Goal: Information Seeking & Learning: Learn about a topic

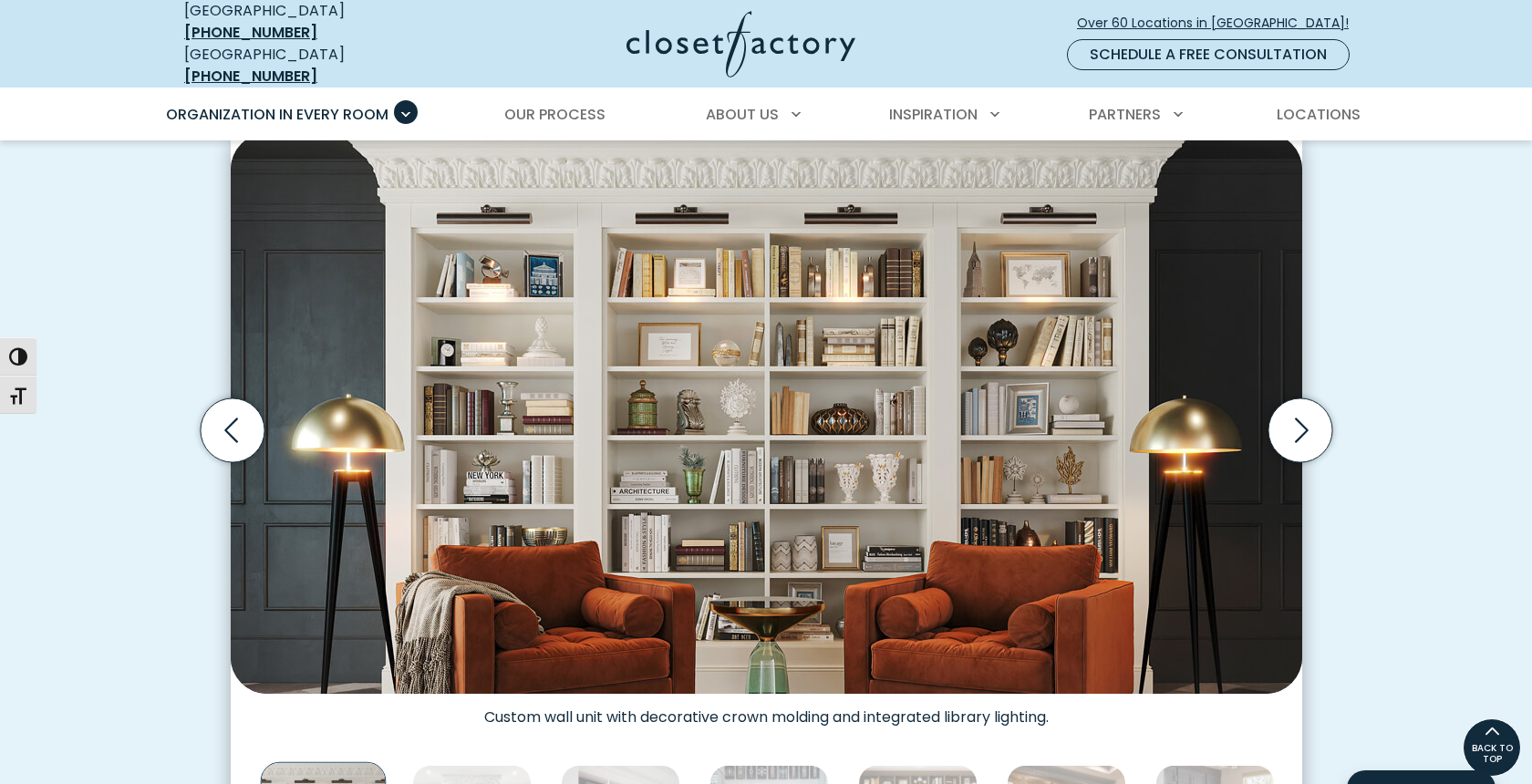
scroll to position [513, 0]
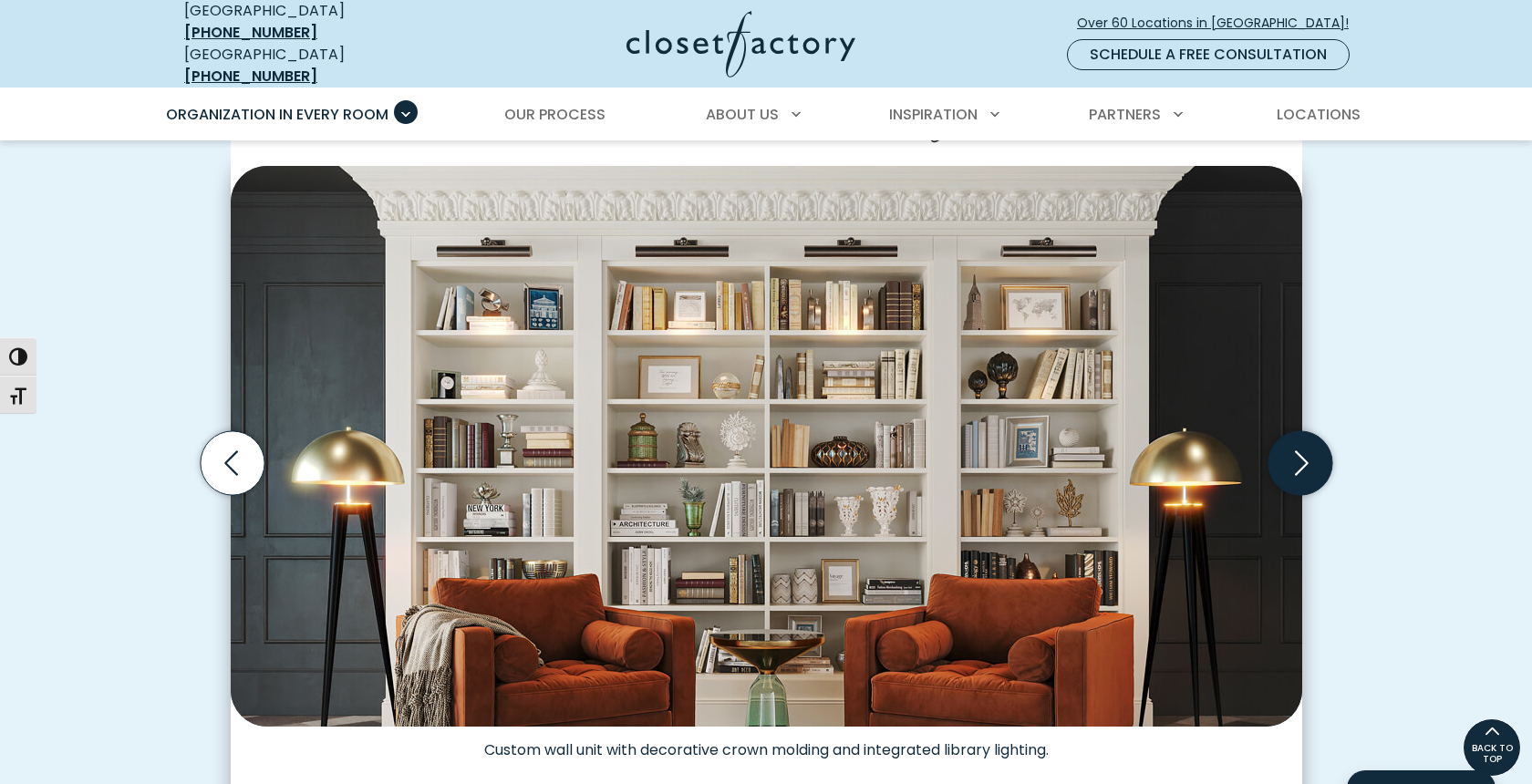
click at [1292, 462] on icon "Next slide" at bounding box center [1298, 462] width 64 height 64
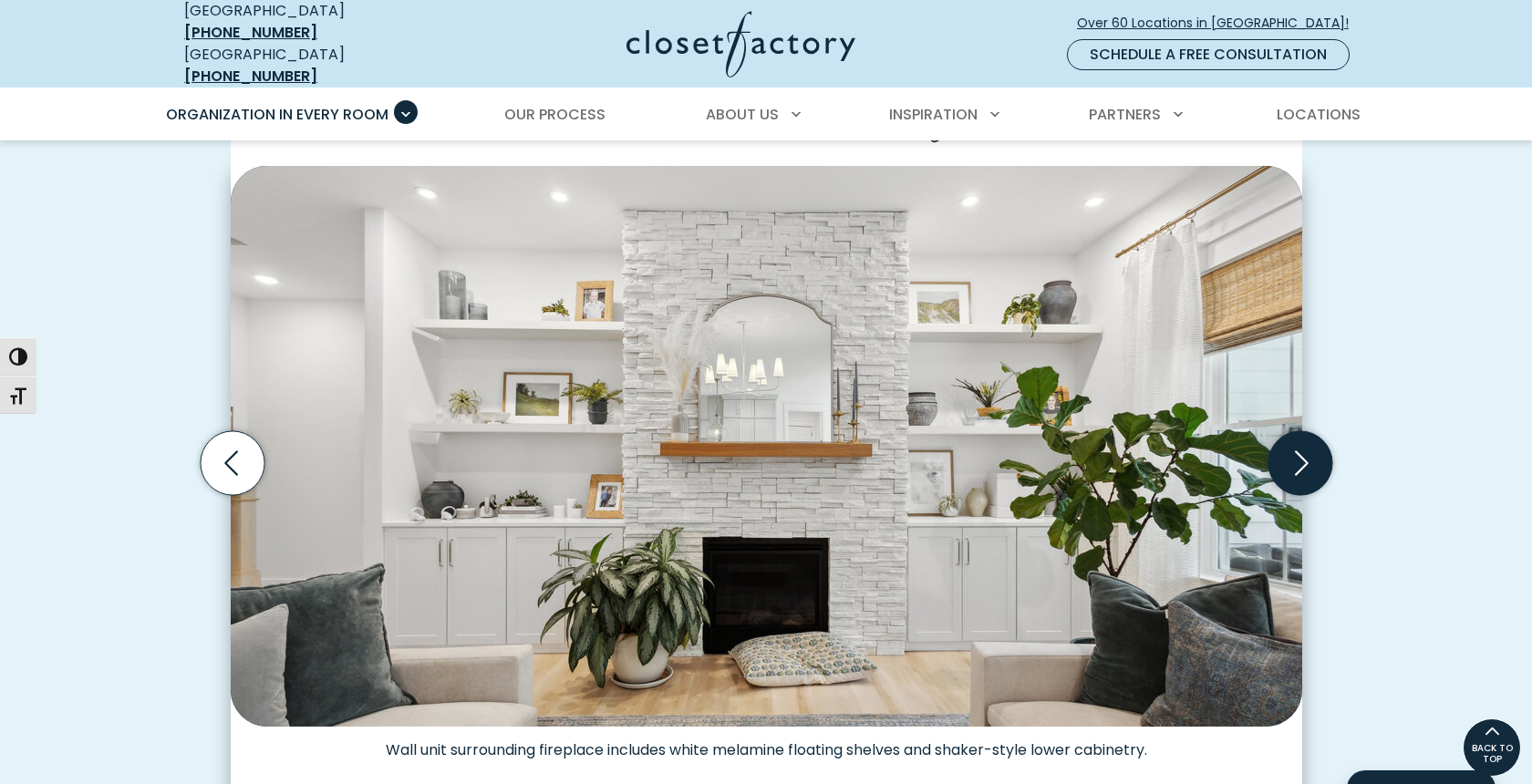
click at [1292, 465] on icon "Next slide" at bounding box center [1298, 462] width 64 height 64
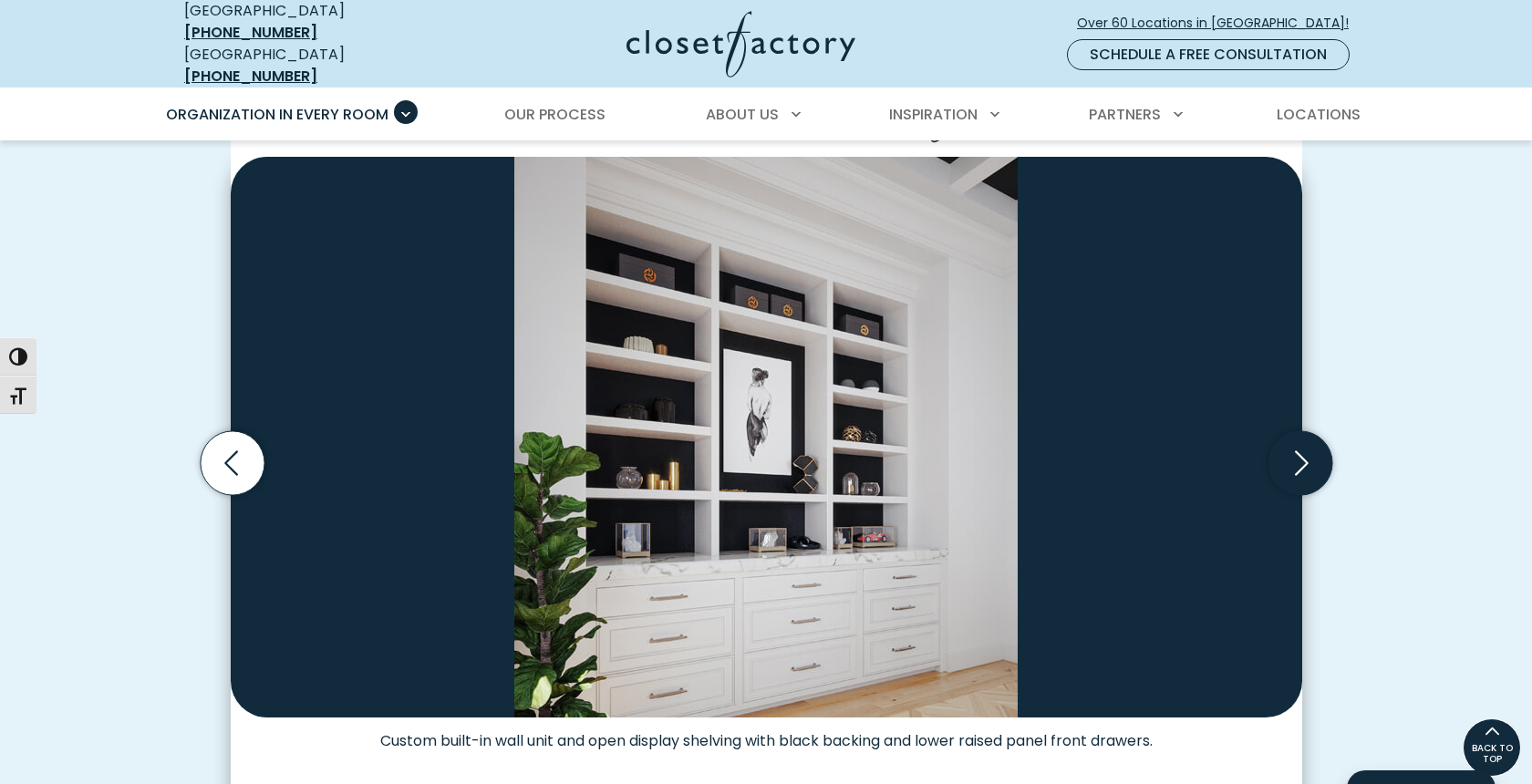
click at [1292, 465] on icon "Next slide" at bounding box center [1298, 462] width 64 height 64
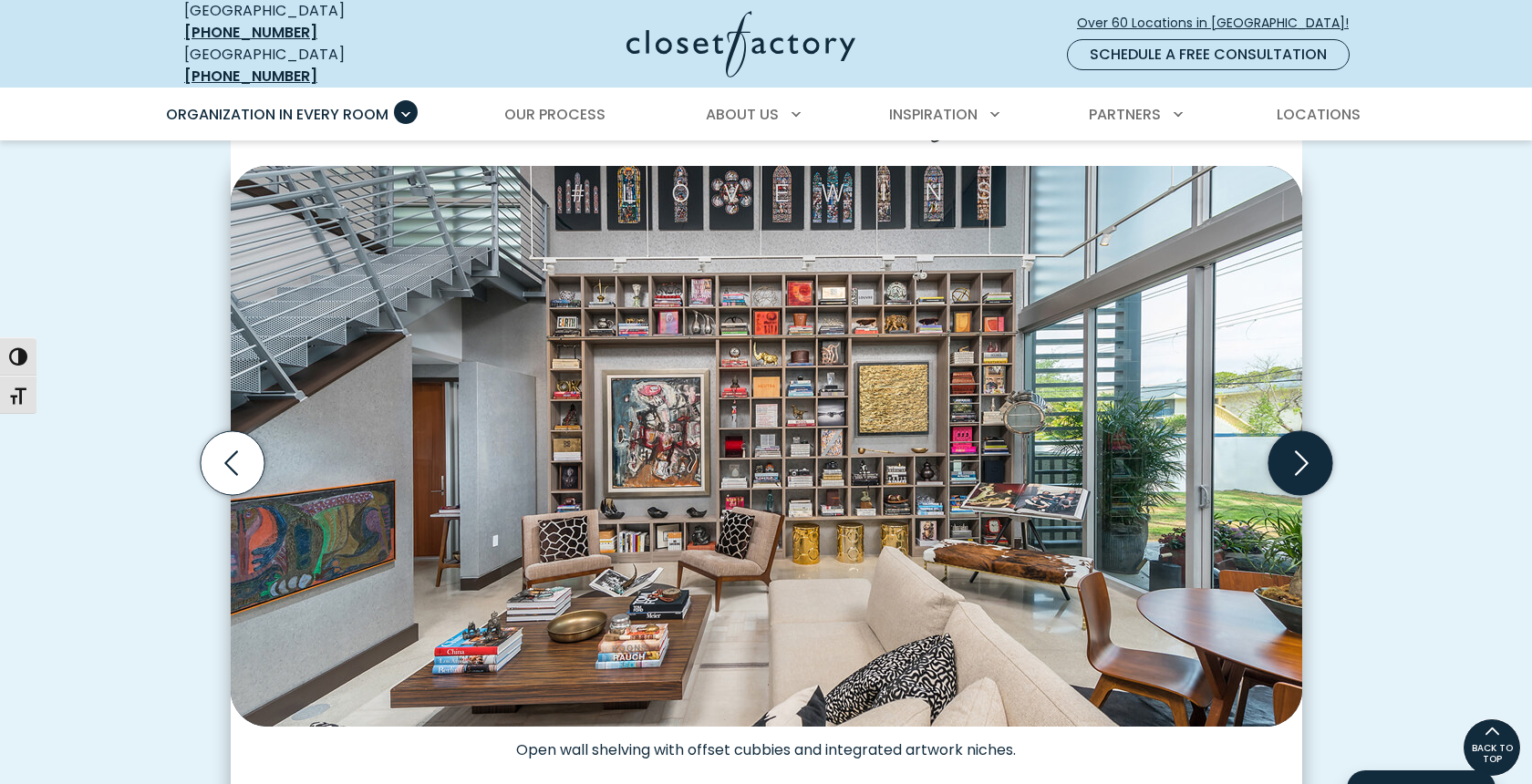
click at [1292, 465] on icon "Next slide" at bounding box center [1298, 462] width 64 height 64
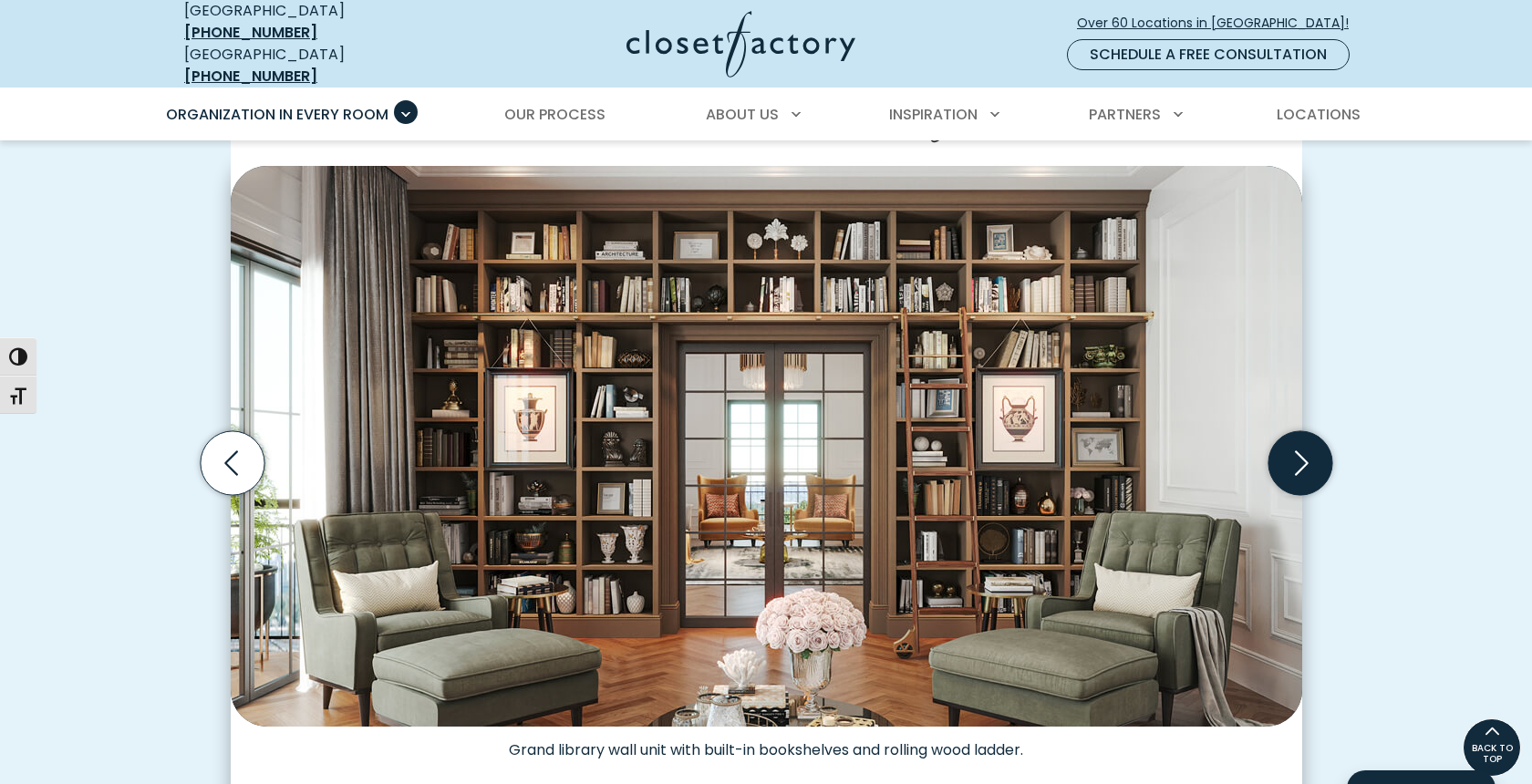
click at [1292, 466] on icon "Next slide" at bounding box center [1298, 462] width 64 height 64
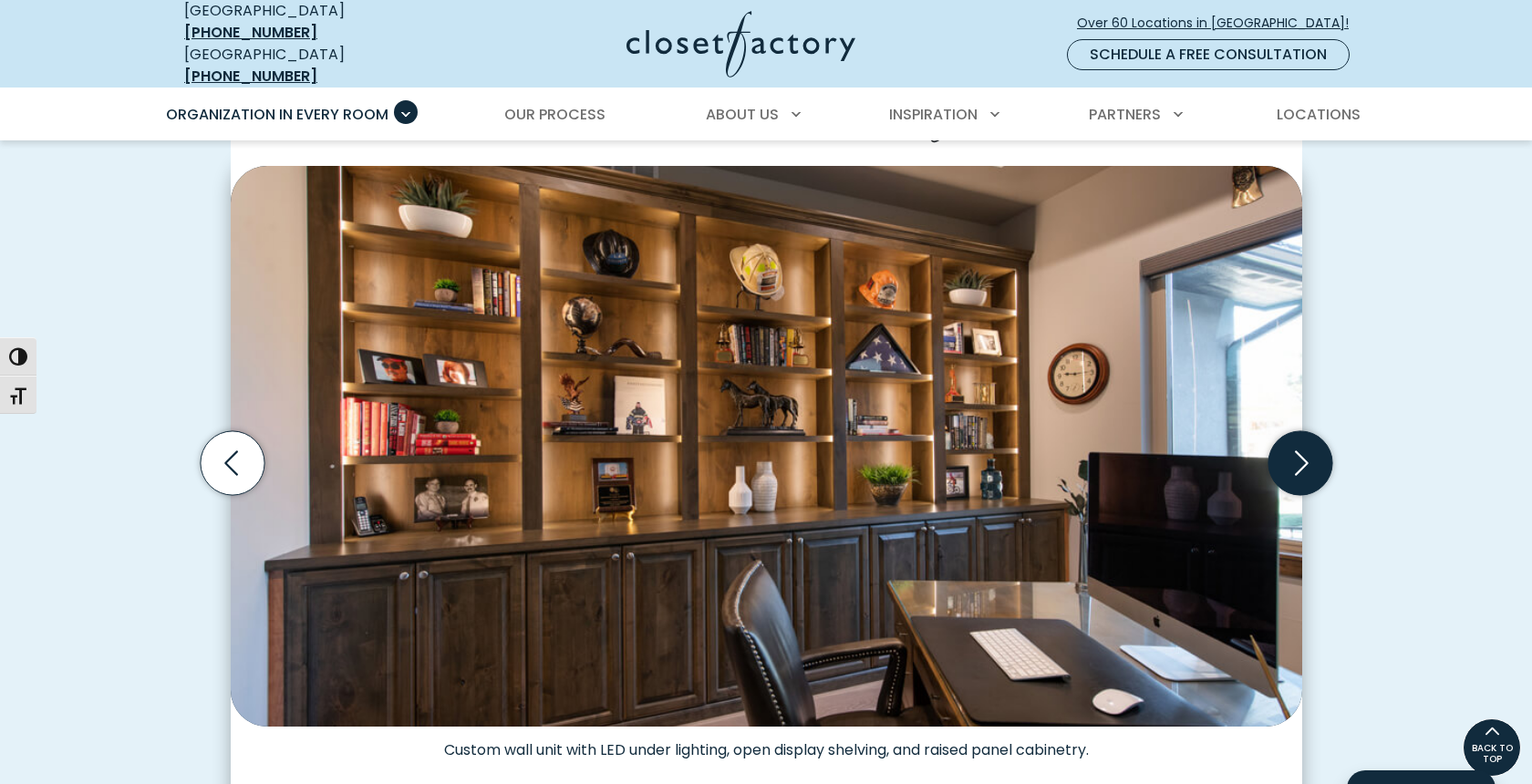
click at [1292, 468] on icon "Next slide" at bounding box center [1298, 462] width 64 height 64
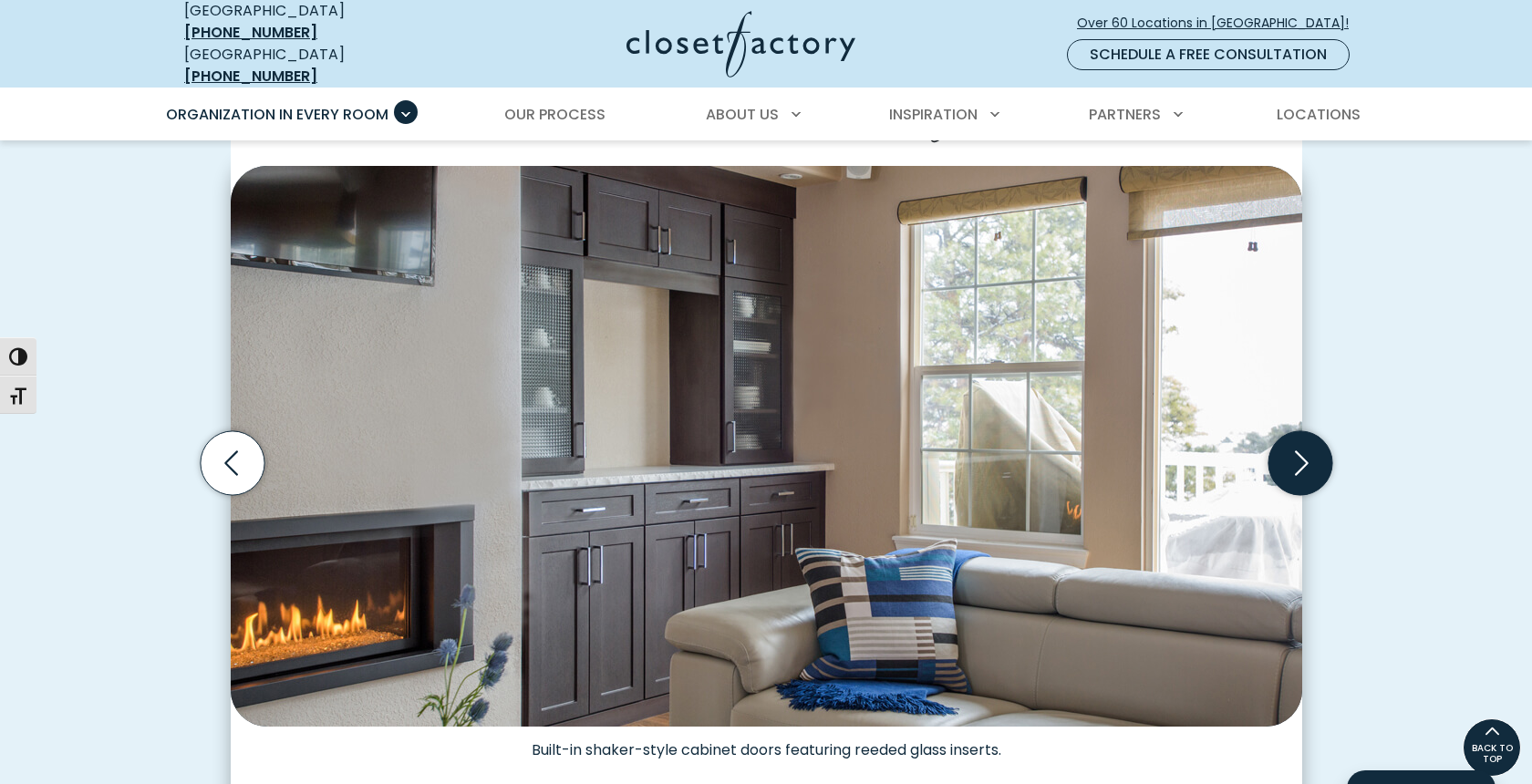
click at [1292, 468] on icon "Next slide" at bounding box center [1298, 462] width 64 height 64
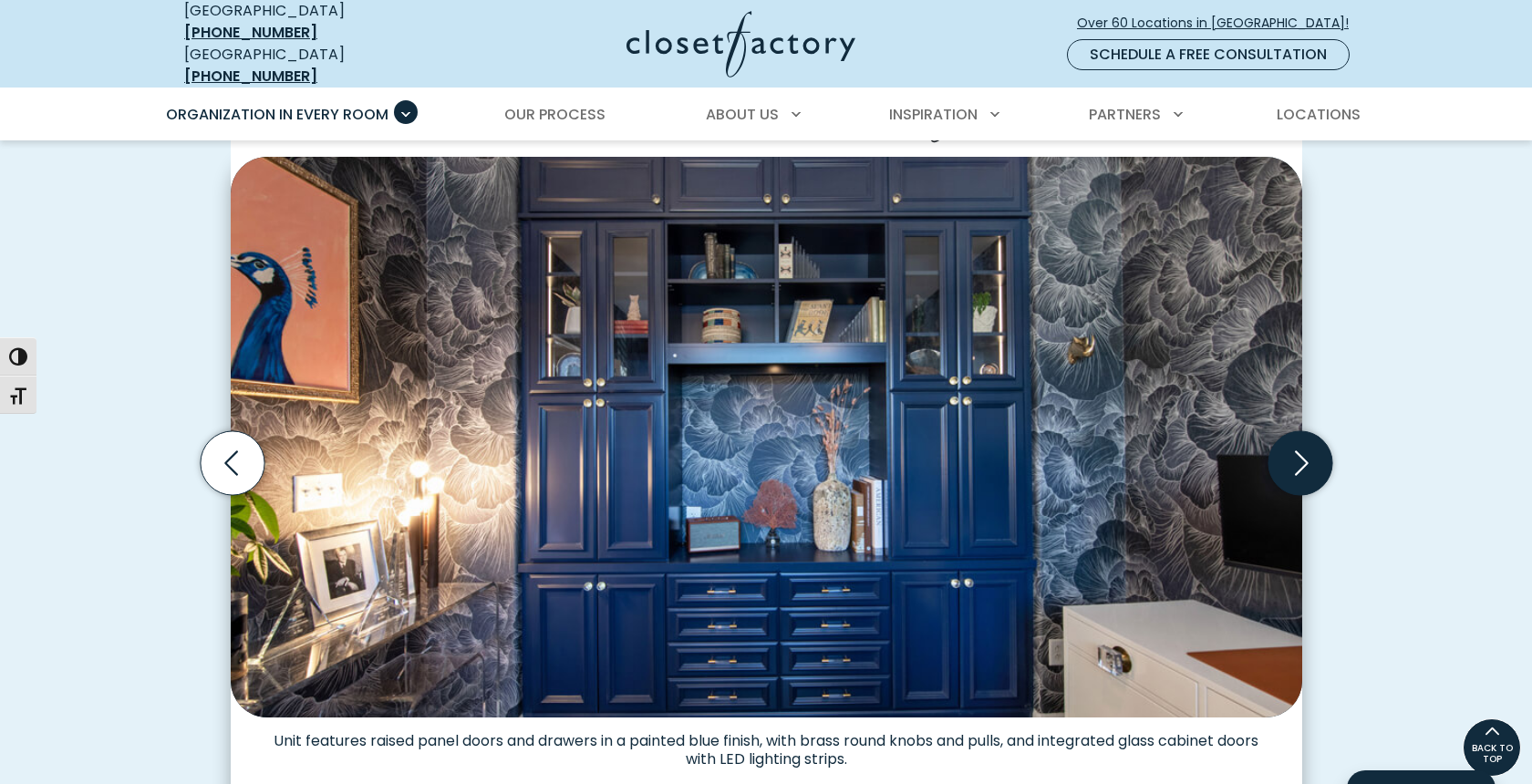
click at [1292, 468] on icon "Next slide" at bounding box center [1298, 462] width 64 height 64
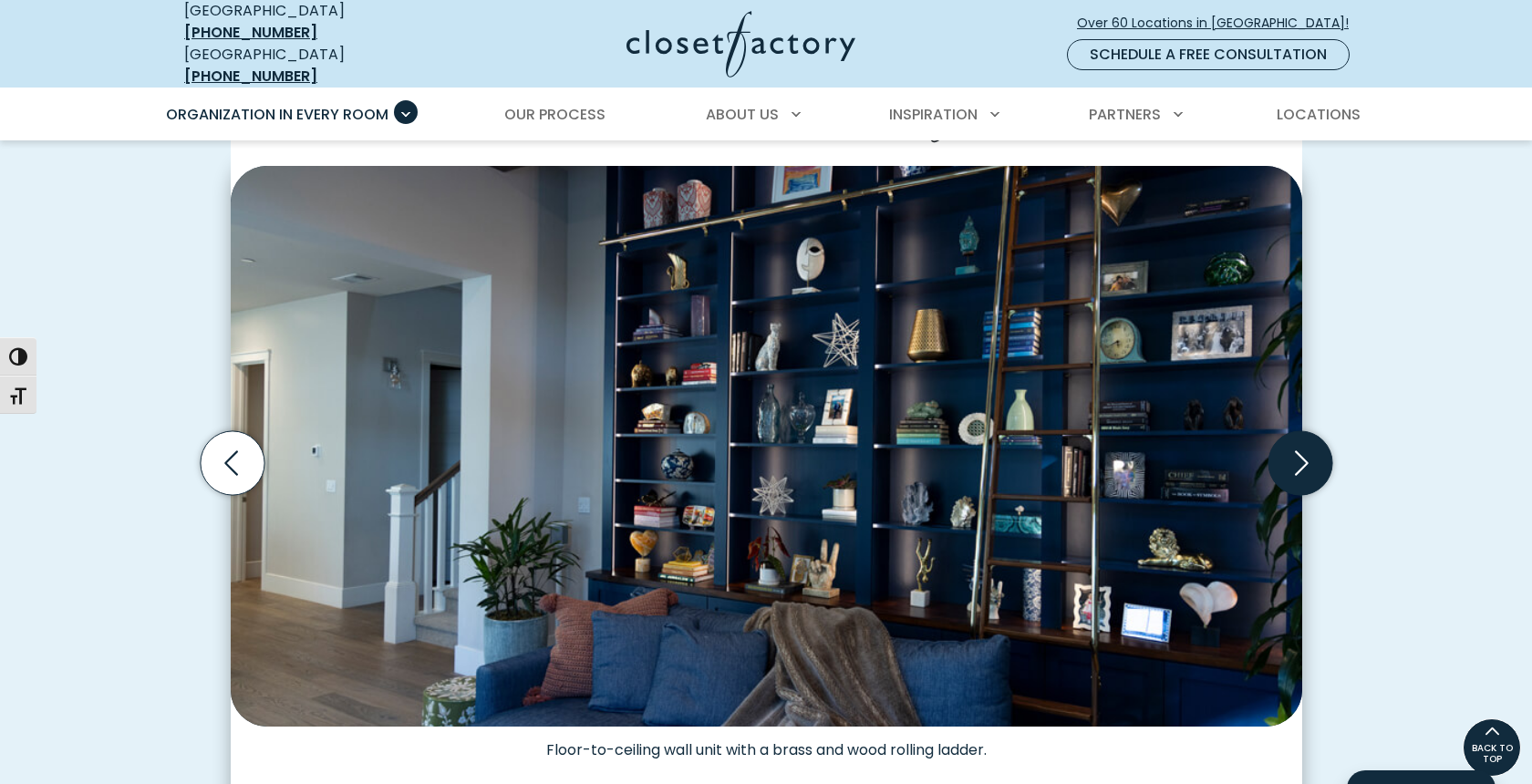
click at [1292, 468] on icon "Next slide" at bounding box center [1298, 462] width 64 height 64
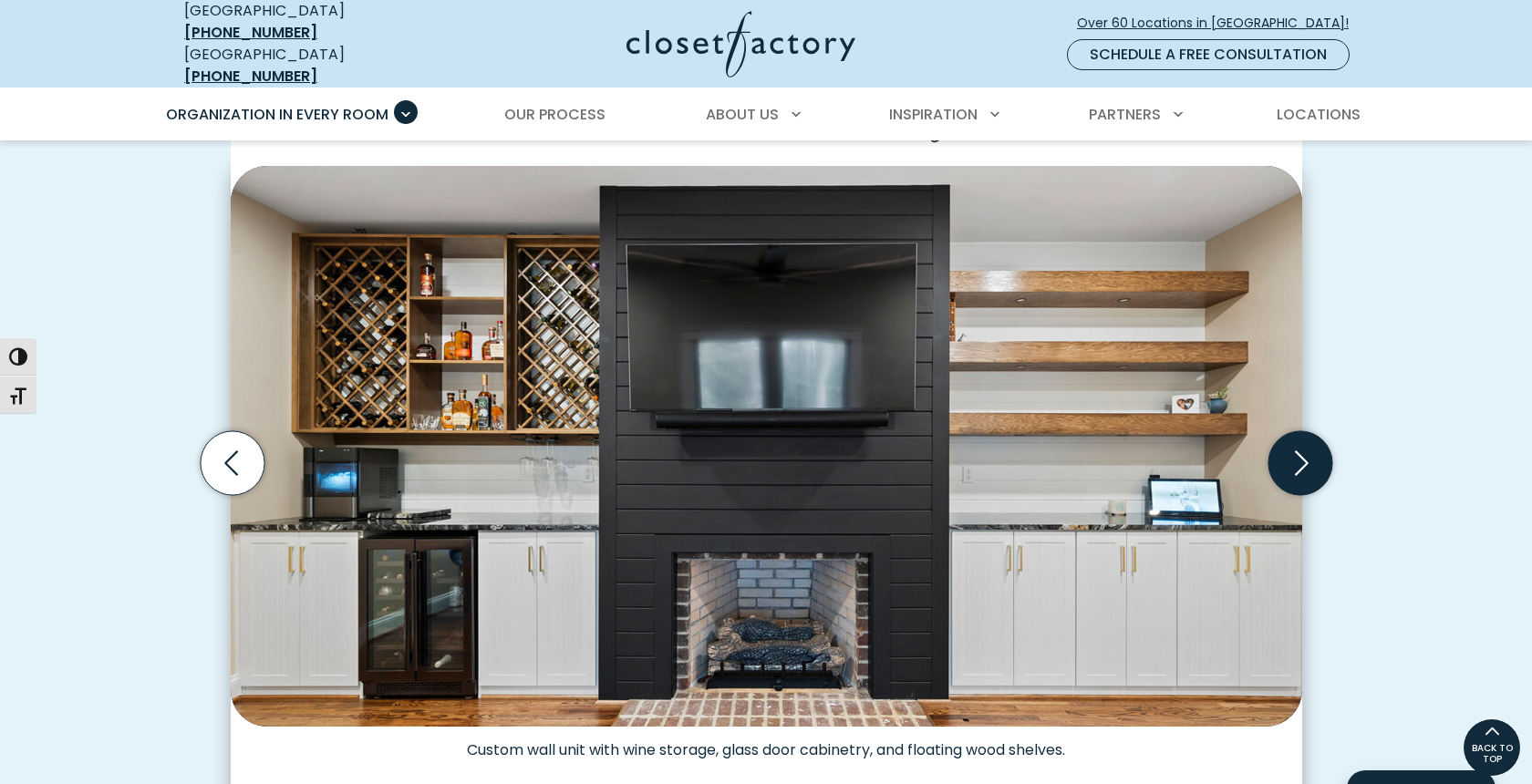
click at [1292, 469] on icon "Next slide" at bounding box center [1298, 462] width 64 height 64
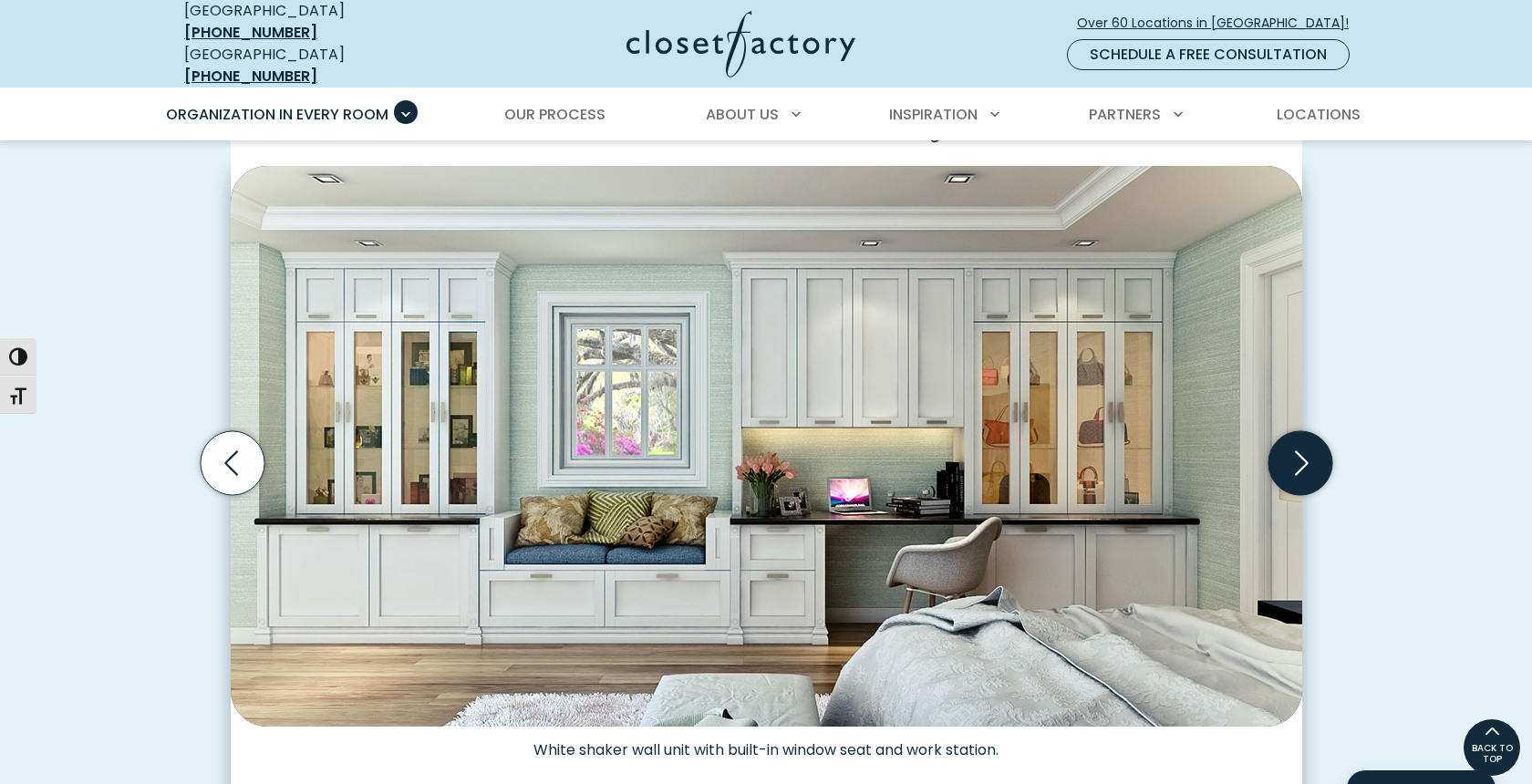
click at [1292, 469] on icon "Next slide" at bounding box center [1298, 462] width 64 height 64
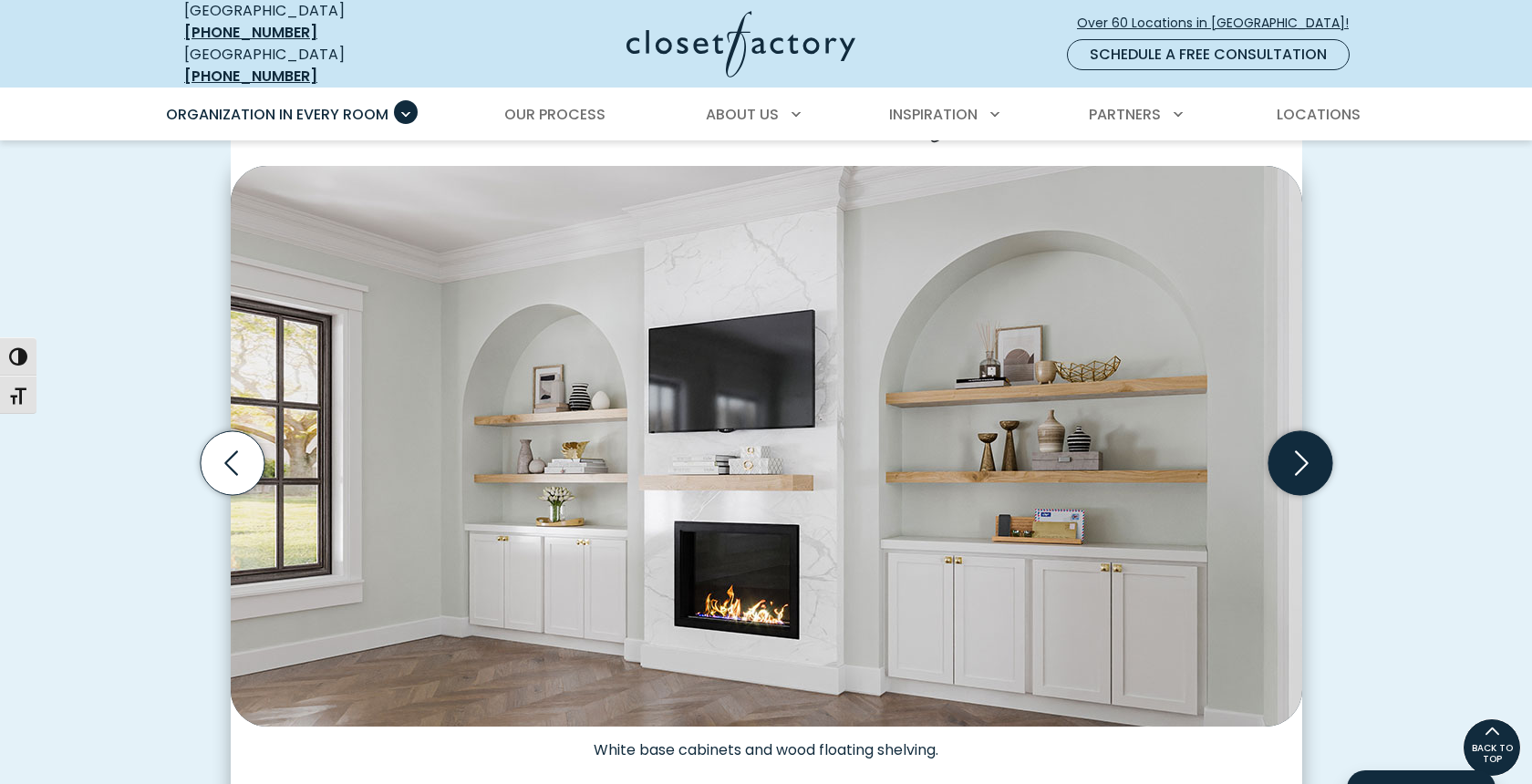
click at [1292, 469] on icon "Next slide" at bounding box center [1298, 462] width 64 height 64
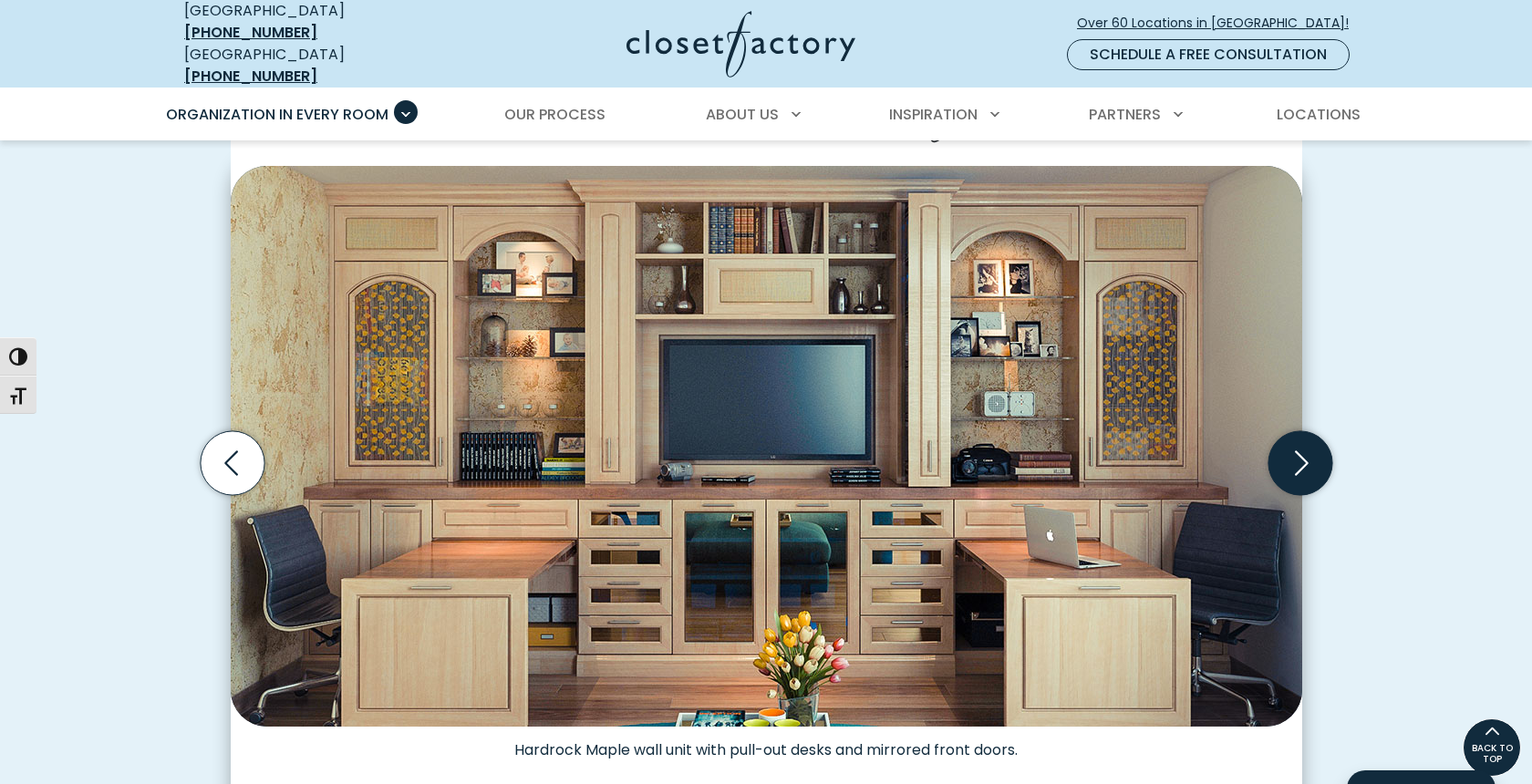
click at [1292, 469] on icon "Next slide" at bounding box center [1298, 462] width 64 height 64
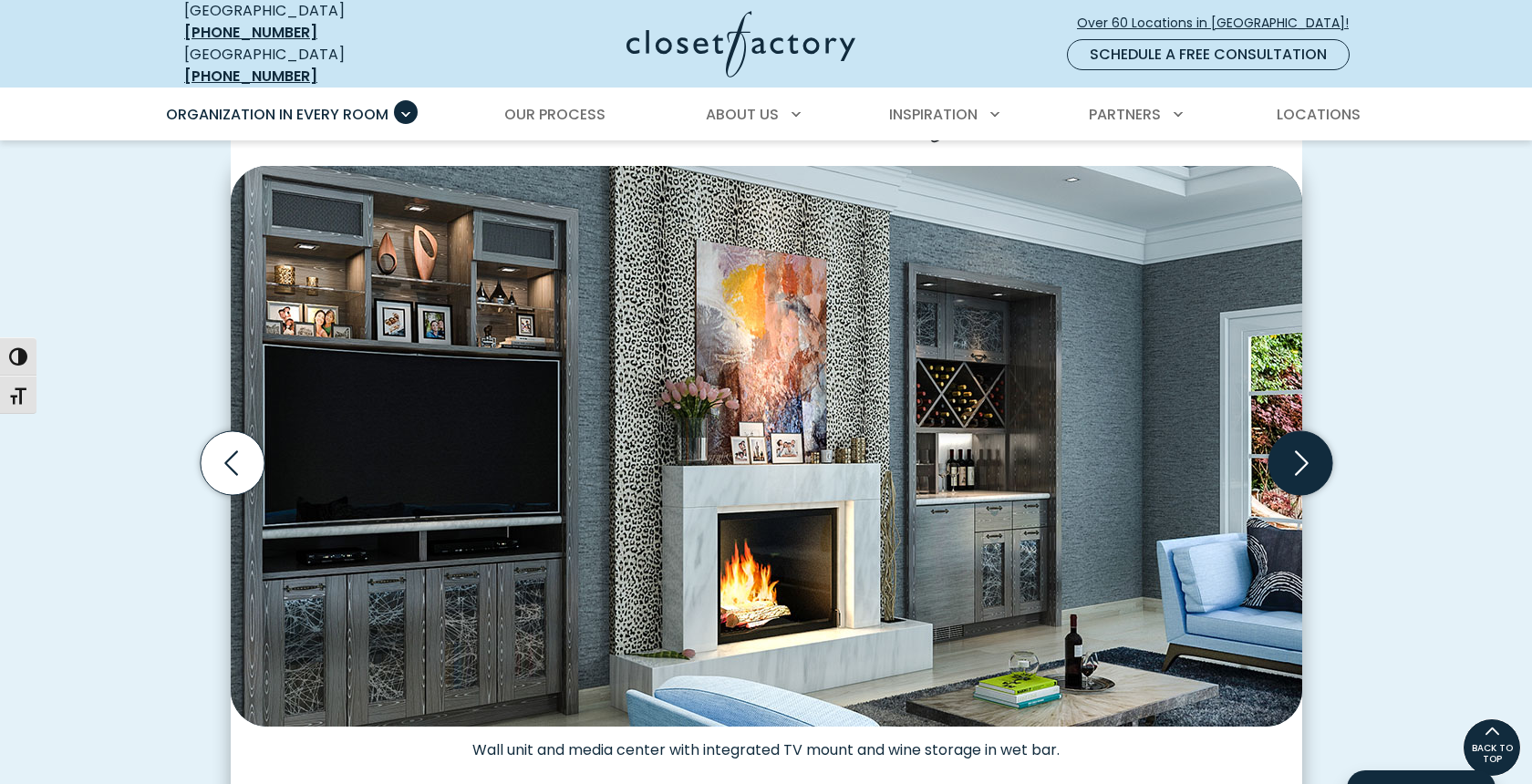
click at [1292, 469] on icon "Next slide" at bounding box center [1298, 462] width 64 height 64
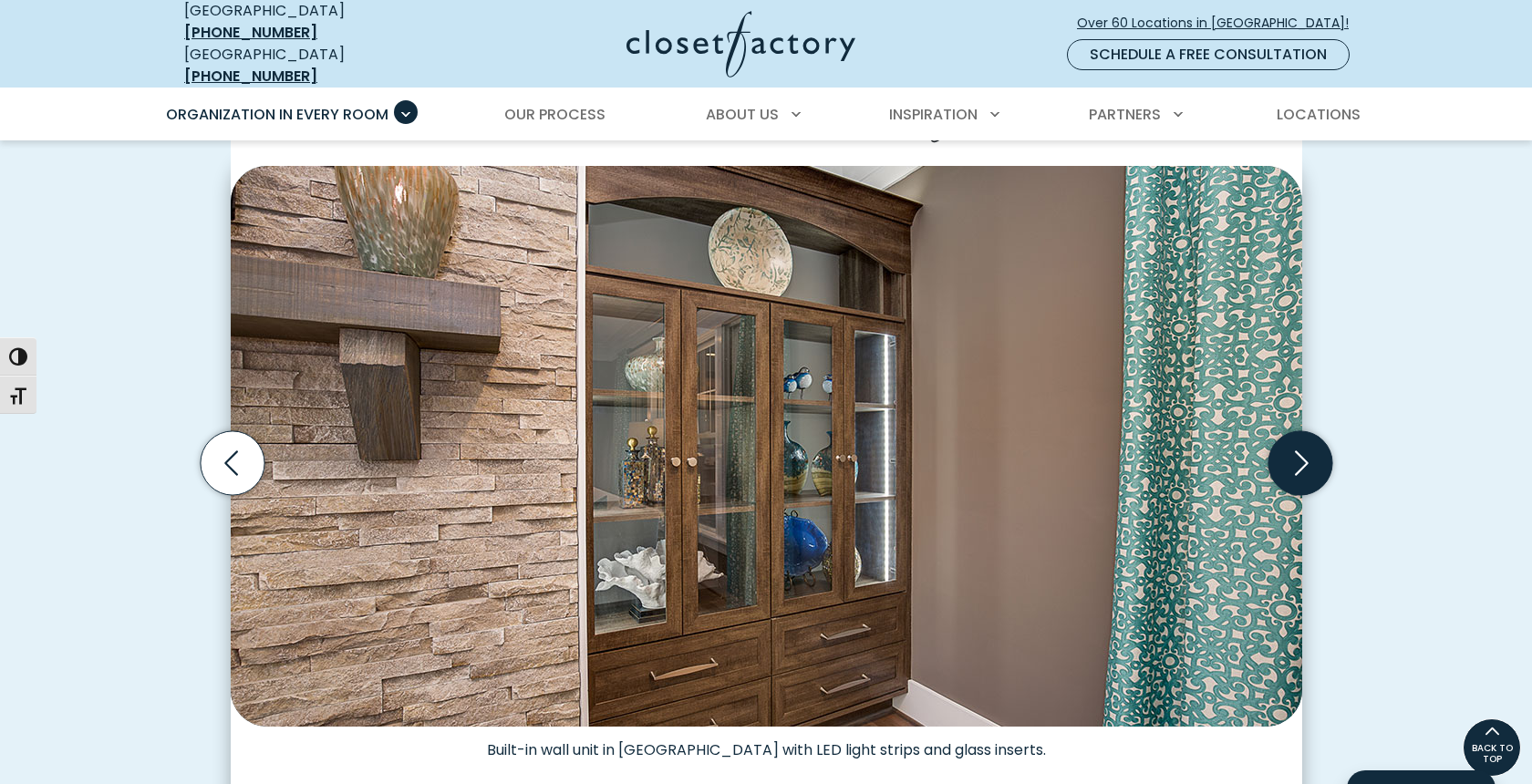
click at [1292, 469] on icon "Next slide" at bounding box center [1298, 462] width 64 height 64
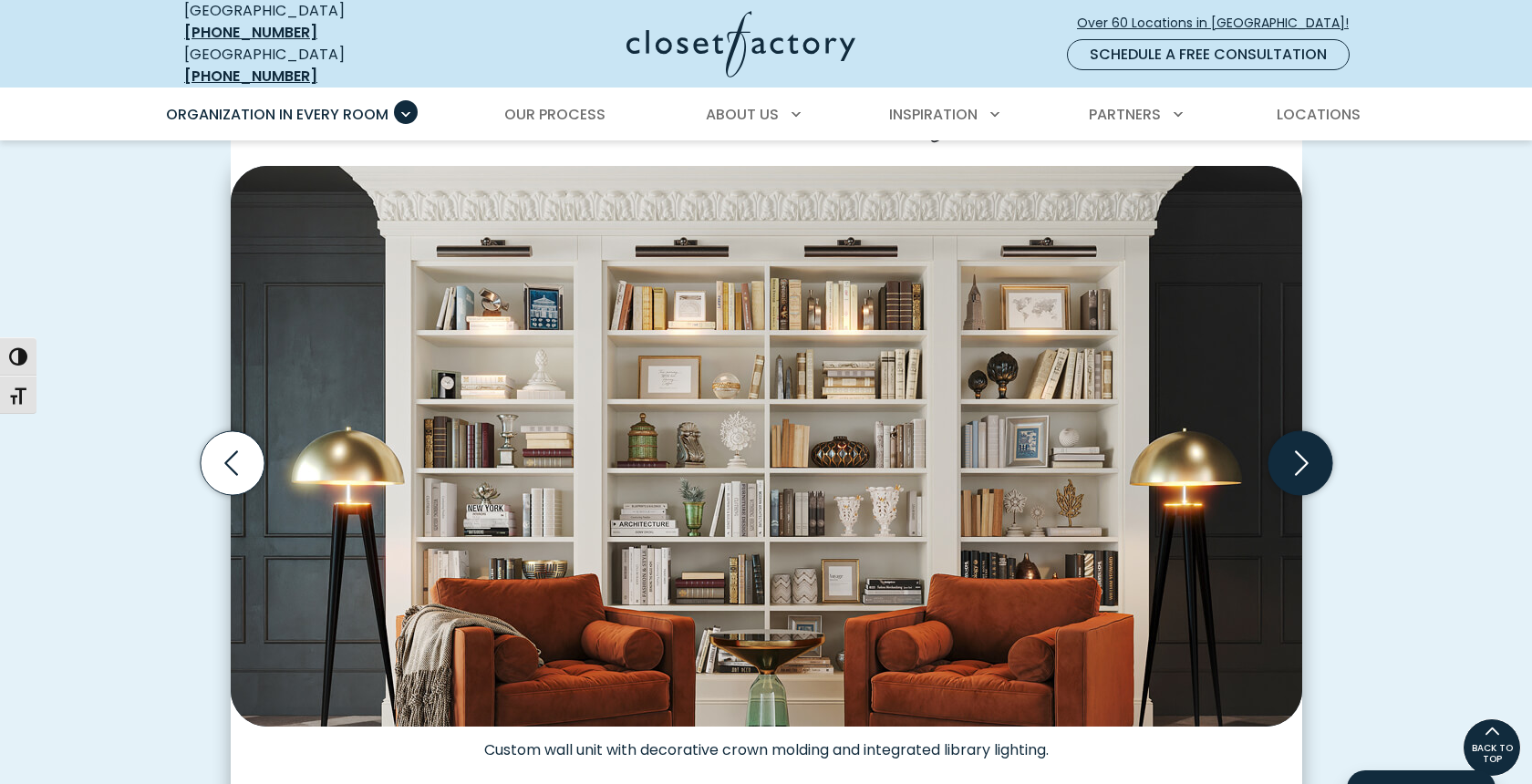
click at [1292, 469] on icon "Next slide" at bounding box center [1298, 462] width 64 height 64
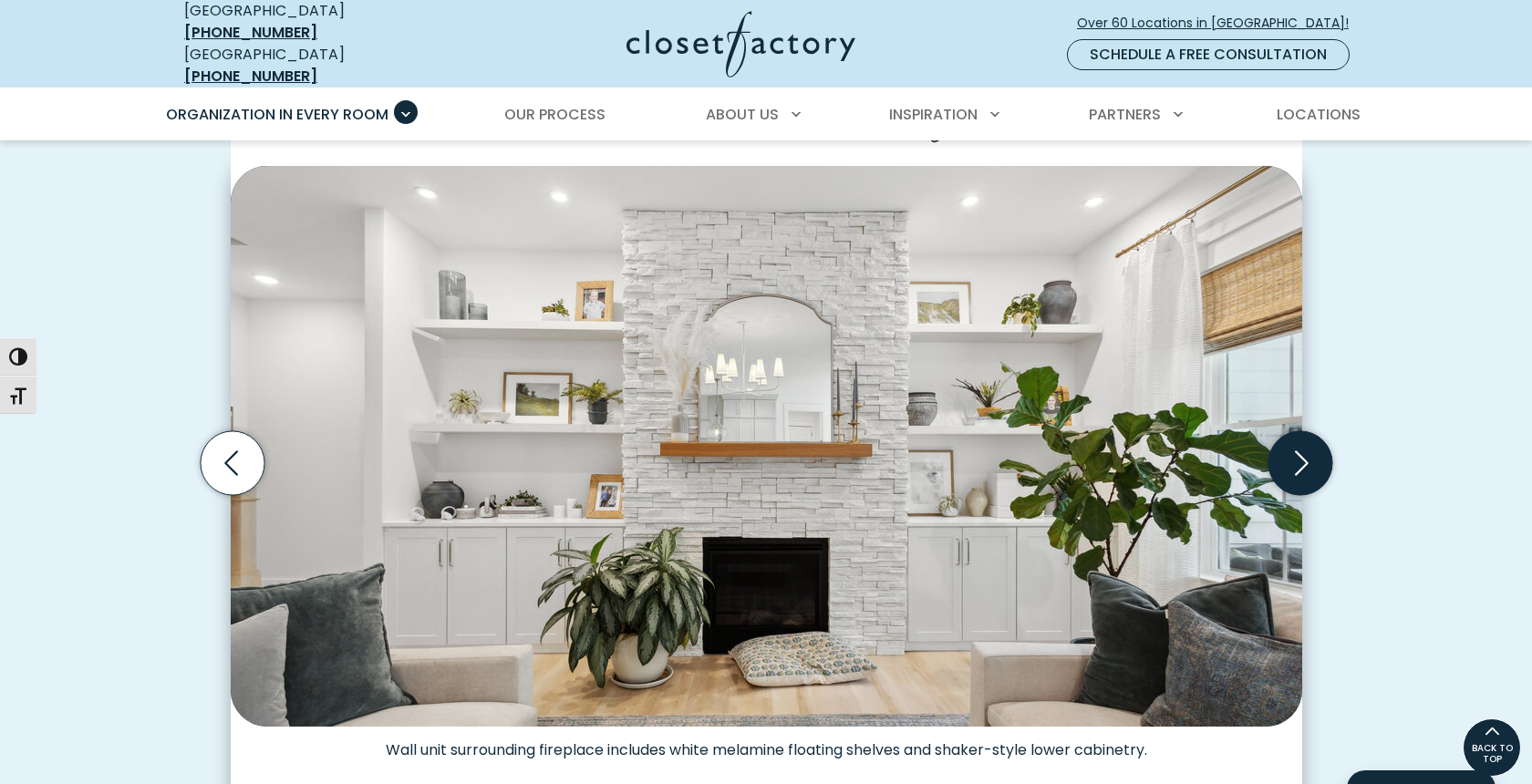
click at [1302, 451] on icon "Next slide" at bounding box center [1301, 463] width 13 height 25
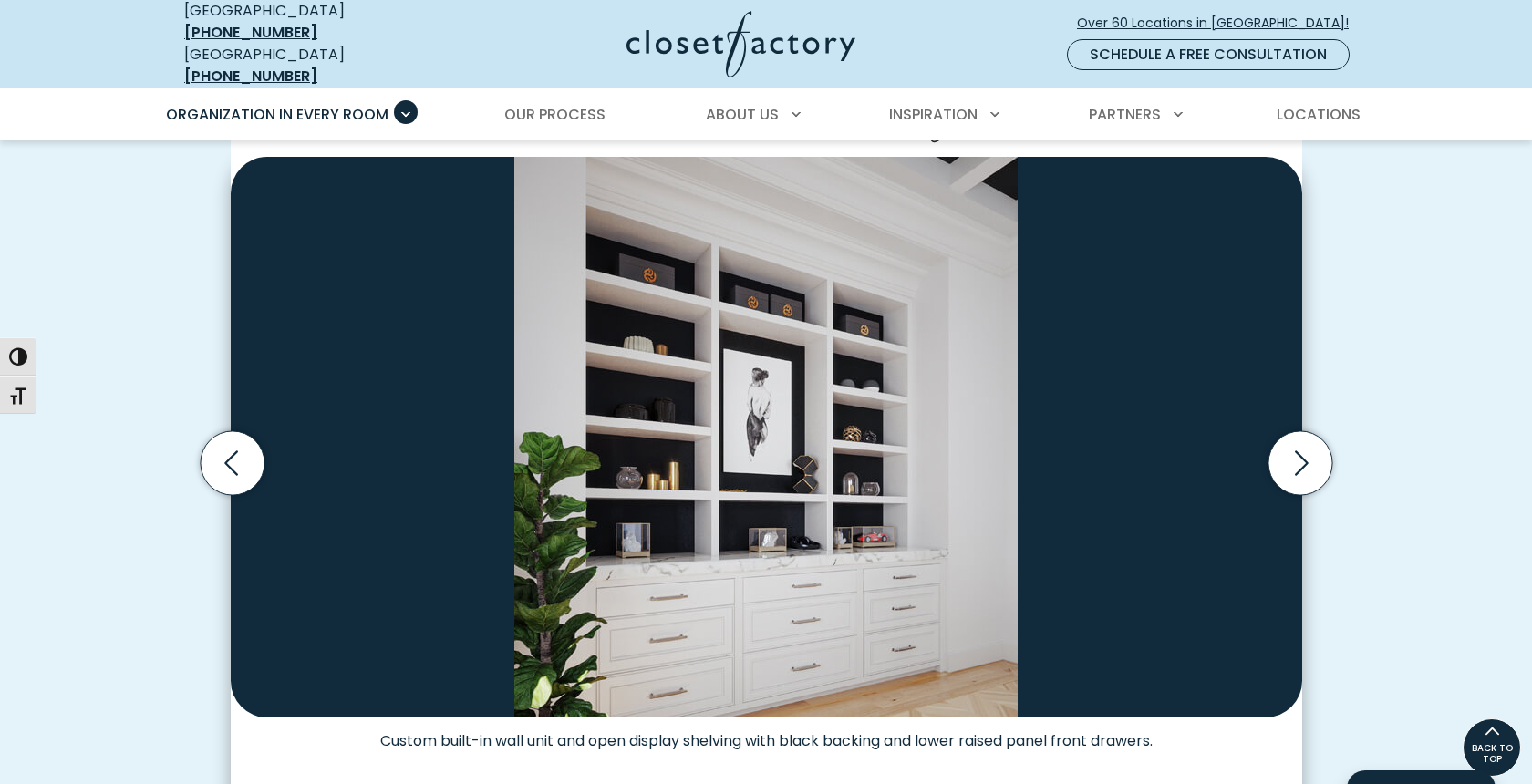
click at [1430, 383] on div "Personalized Wall Systems for Every Space, Style, and Budget Built-in wall unit…" at bounding box center [766, 487] width 1532 height 1021
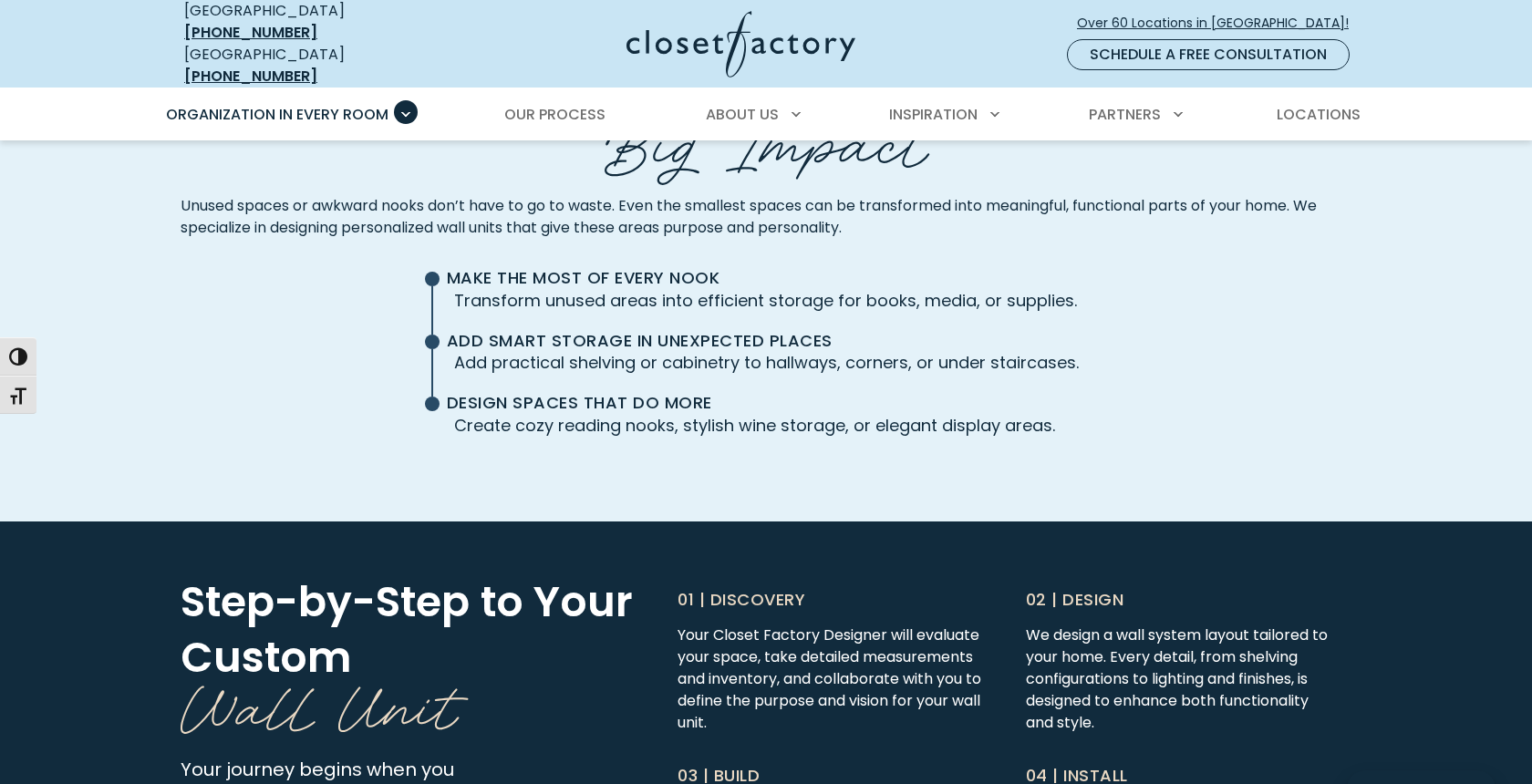
scroll to position [4311, 0]
